Goal: Information Seeking & Learning: Check status

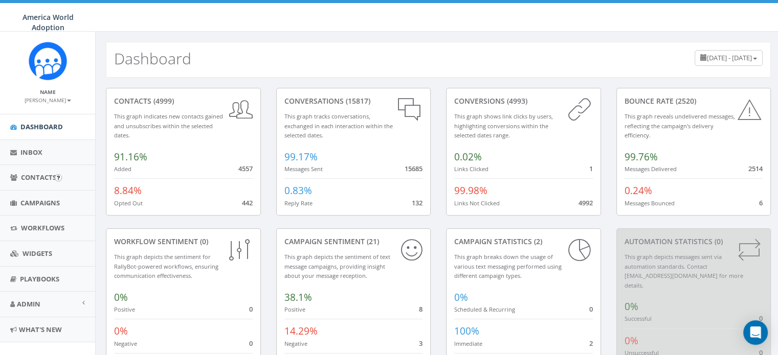
click at [56, 177] on input "image" at bounding box center [58, 177] width 7 height 7
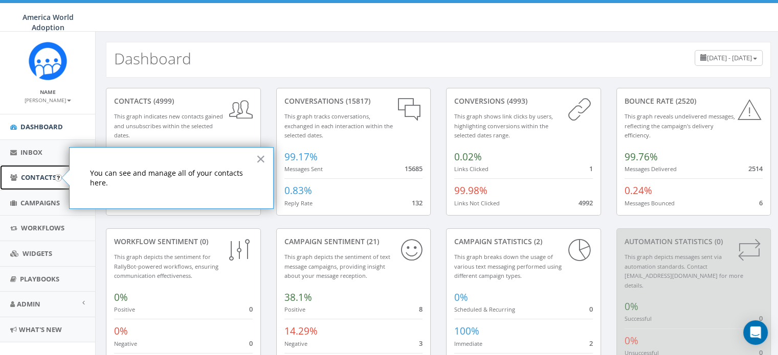
click at [30, 174] on span "Contacts" at bounding box center [38, 177] width 35 height 9
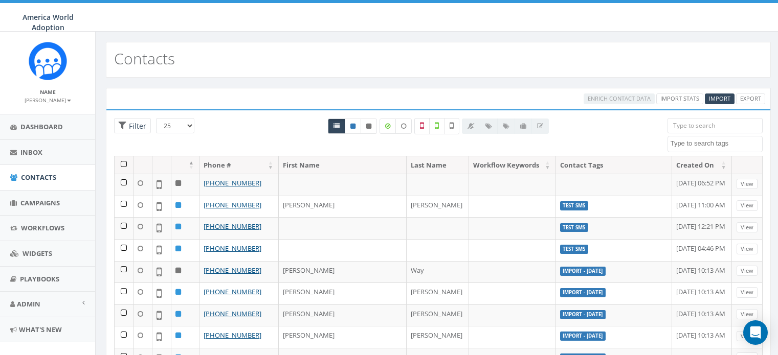
select select
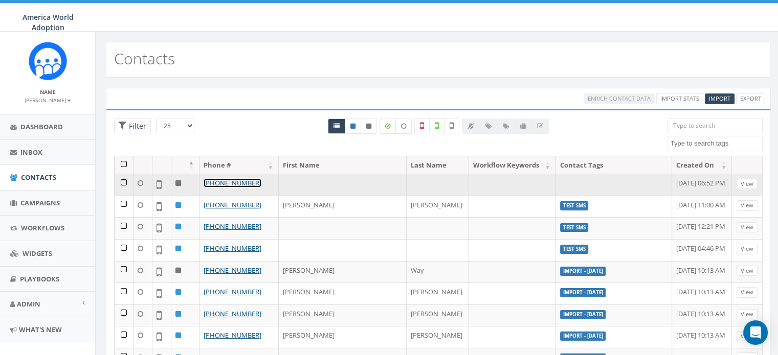
click at [228, 179] on link "+1 570-419-2367" at bounding box center [233, 182] width 58 height 9
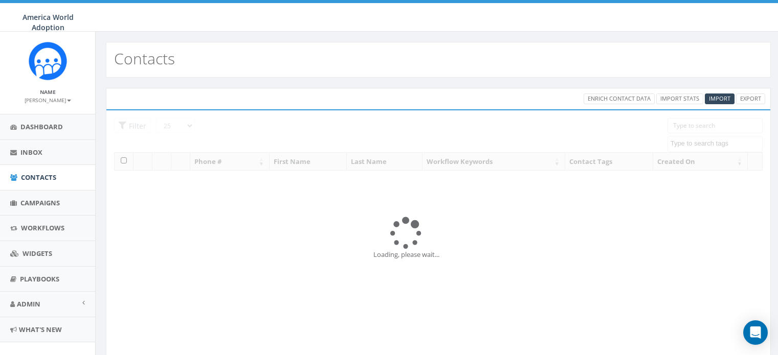
select select
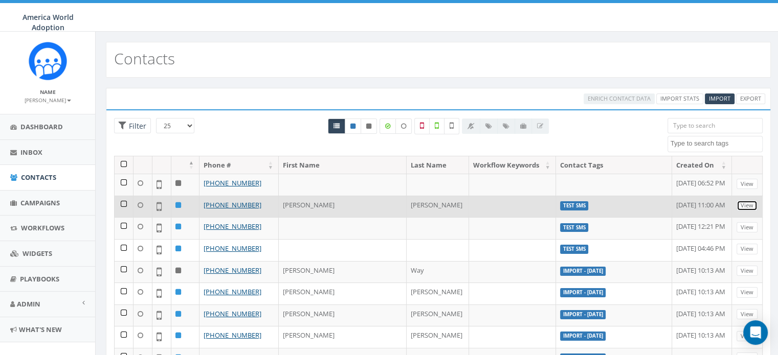
click at [737, 202] on link "View" at bounding box center [746, 205] width 21 height 11
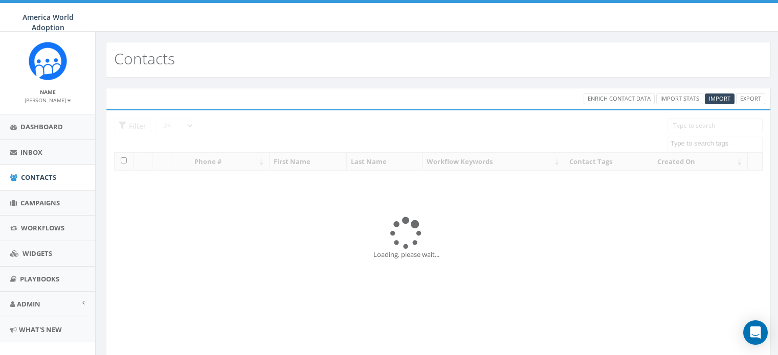
select select
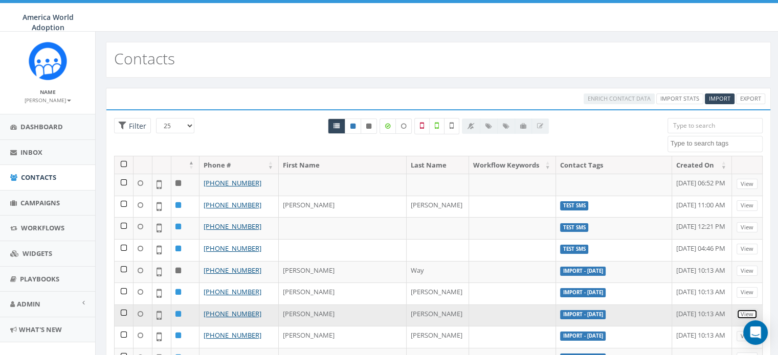
click at [736, 315] on link "View" at bounding box center [746, 314] width 21 height 11
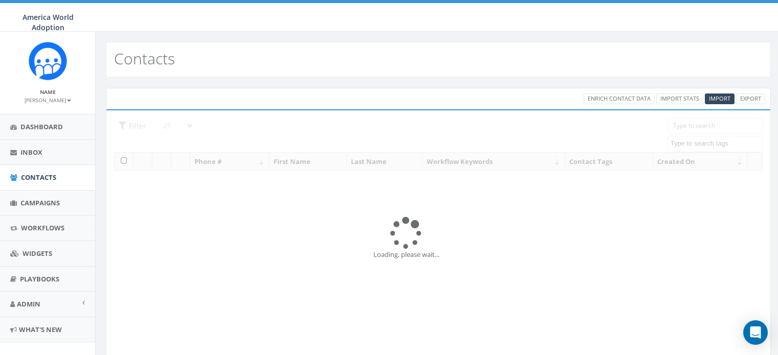
select select
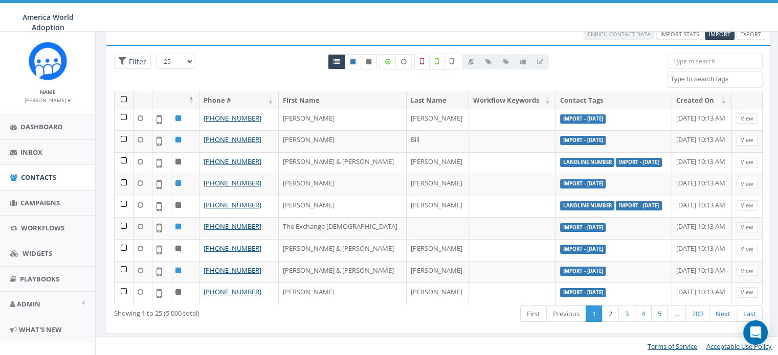
scroll to position [286, 0]
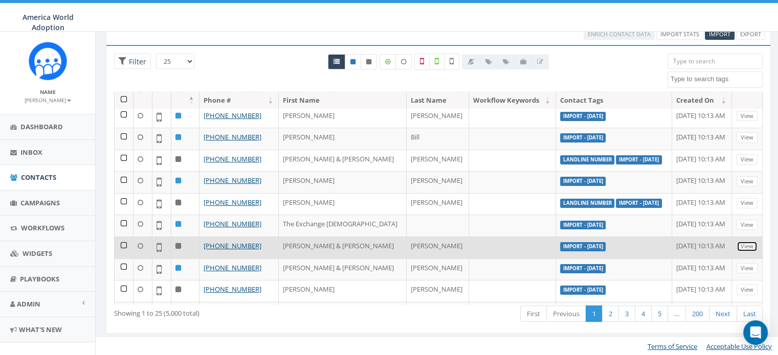
click at [743, 248] on link "View" at bounding box center [746, 246] width 21 height 11
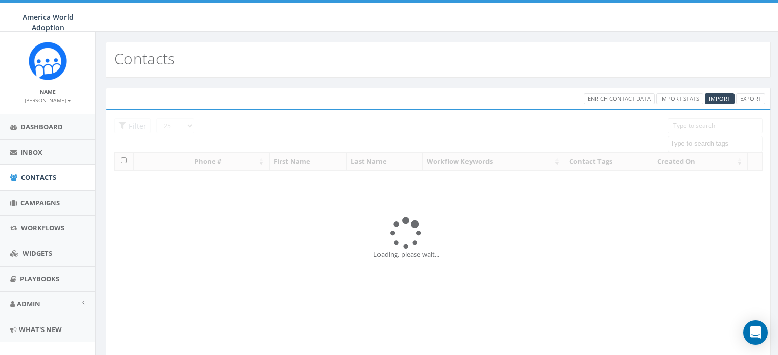
select select
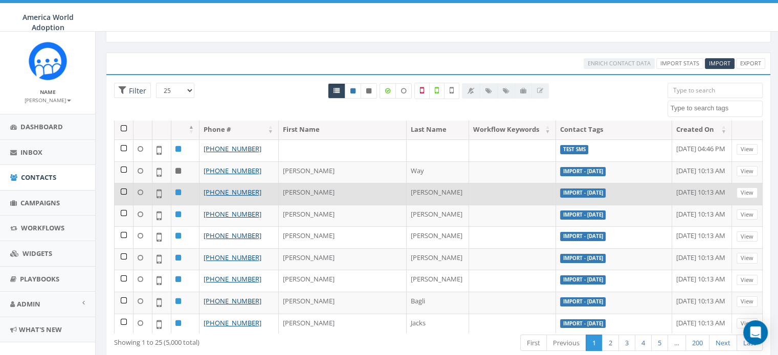
scroll to position [102, 0]
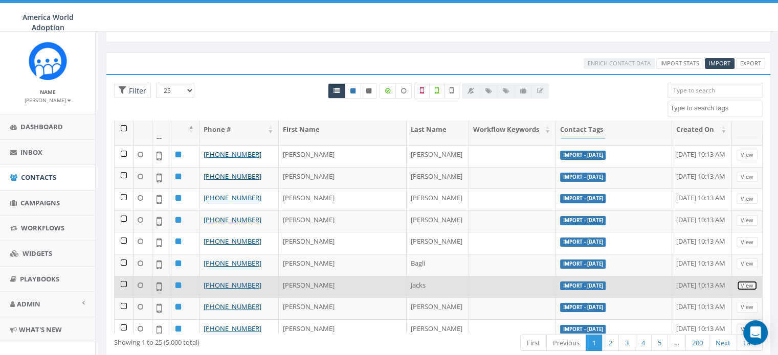
click at [738, 282] on link "View" at bounding box center [746, 286] width 21 height 11
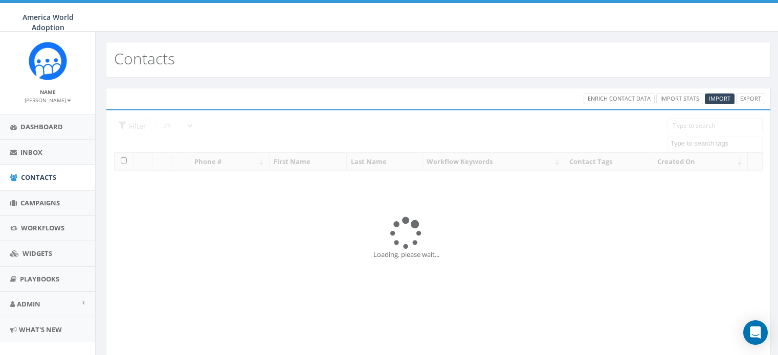
select select
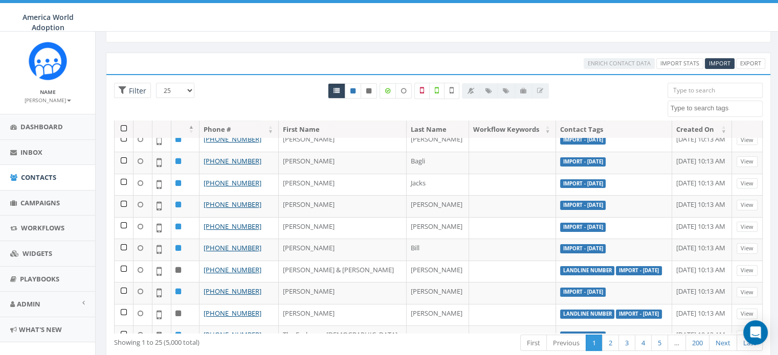
scroll to position [256, 0]
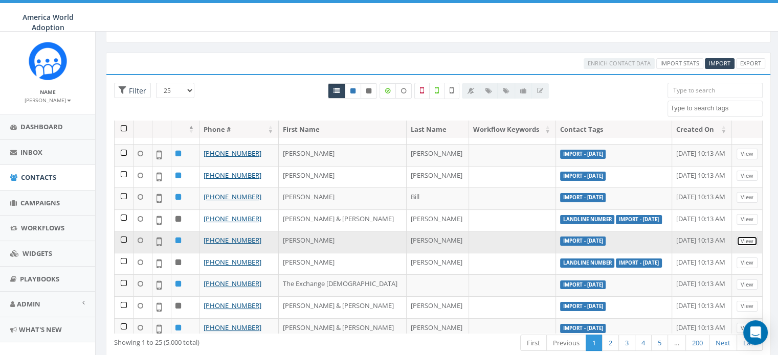
click at [741, 243] on link "View" at bounding box center [746, 241] width 21 height 11
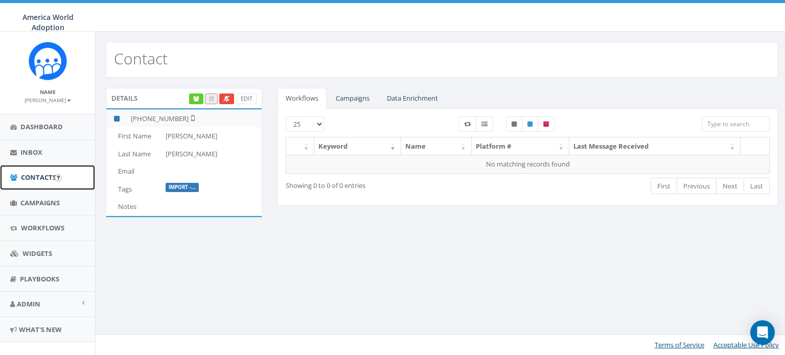
click at [28, 181] on span "Contacts" at bounding box center [38, 177] width 35 height 9
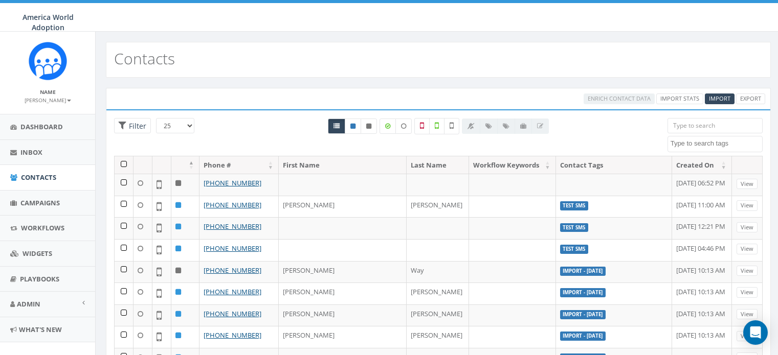
select select
click at [689, 102] on link "Import Stats" at bounding box center [679, 99] width 47 height 11
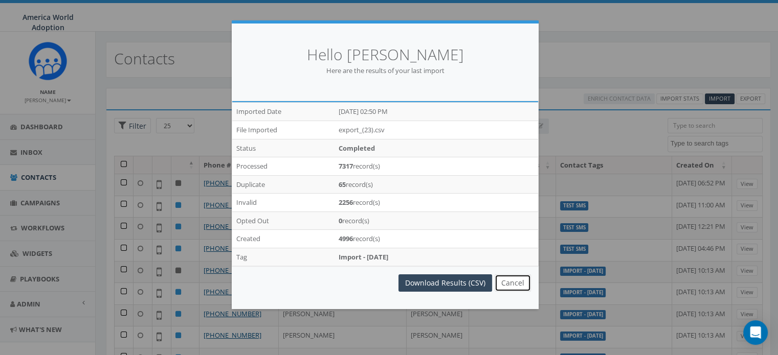
click at [509, 286] on button "Cancel" at bounding box center [512, 283] width 36 height 17
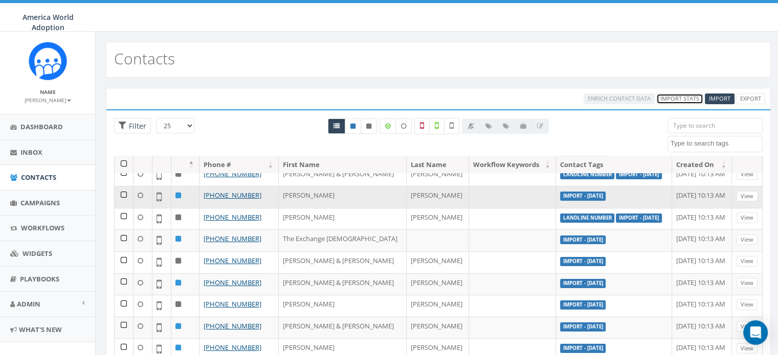
scroll to position [352, 0]
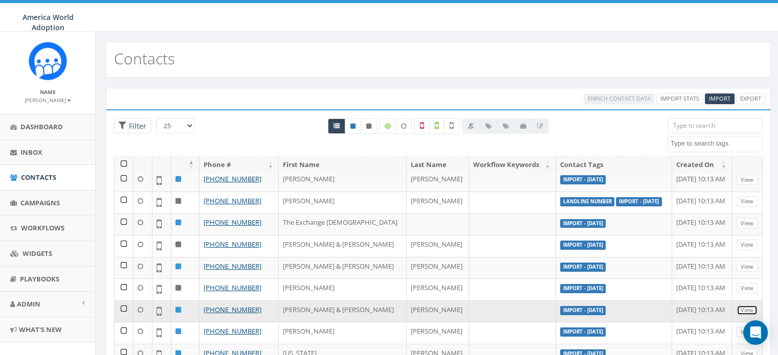
click at [747, 308] on link "View" at bounding box center [746, 310] width 21 height 11
